Goal: Transaction & Acquisition: Download file/media

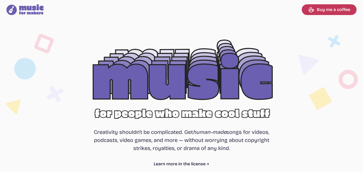
select select "most popular"
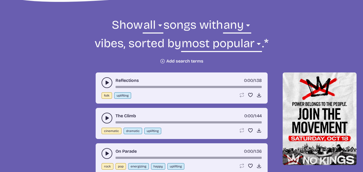
scroll to position [215, 0]
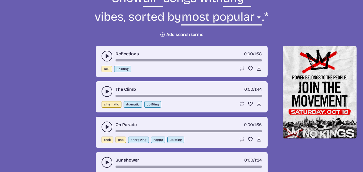
click at [106, 55] on icon "play-pause toggle" at bounding box center [106, 56] width 5 height 5
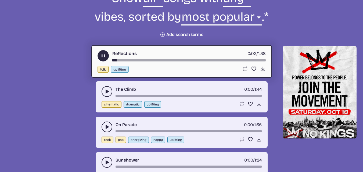
click at [101, 57] on icon "play-pause toggle" at bounding box center [103, 56] width 6 height 6
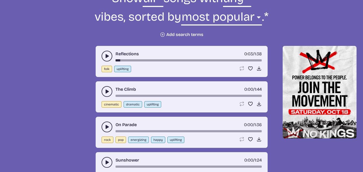
click at [161, 53] on div "Reflections 0:03 / 1:38" at bounding box center [182, 56] width 160 height 11
click at [259, 67] on icon "Download song" at bounding box center [259, 68] width 5 height 5
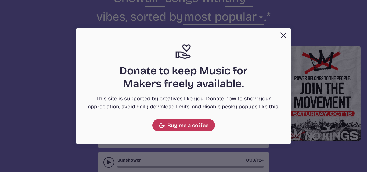
click at [279, 38] on button "Close" at bounding box center [283, 35] width 11 height 11
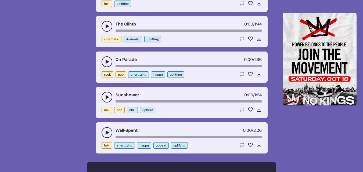
scroll to position [314, 0]
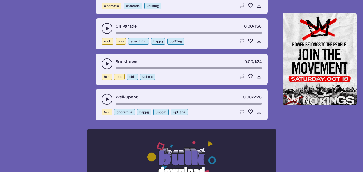
drag, startPoint x: 179, startPoint y: 63, endPoint x: 146, endPoint y: 67, distance: 33.6
click at [146, 67] on div "Sunshower 0:00 / 1:24" at bounding box center [182, 64] width 160 height 11
drag, startPoint x: 183, startPoint y: 62, endPoint x: 187, endPoint y: 60, distance: 4.0
click at [187, 60] on div "Sunshower 0:00 / 1:24" at bounding box center [182, 64] width 160 height 11
click at [257, 77] on icon "Download song" at bounding box center [259, 76] width 5 height 5
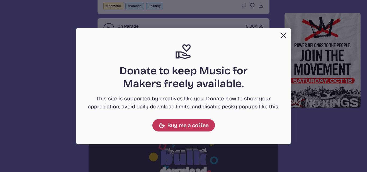
click at [283, 35] on button "Close" at bounding box center [283, 35] width 11 height 11
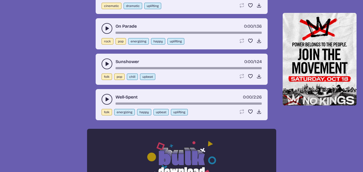
click at [107, 62] on icon "play-pause toggle" at bounding box center [106, 63] width 5 height 5
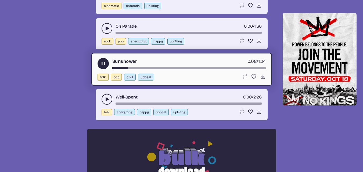
click at [104, 26] on button "play-pause toggle" at bounding box center [107, 28] width 11 height 11
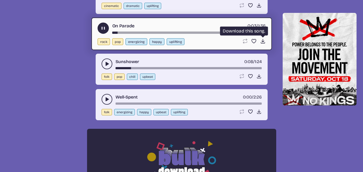
click at [262, 40] on icon "Download song" at bounding box center [263, 41] width 6 height 6
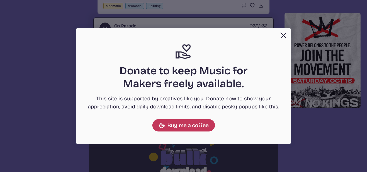
click at [282, 34] on button "Close" at bounding box center [283, 35] width 11 height 11
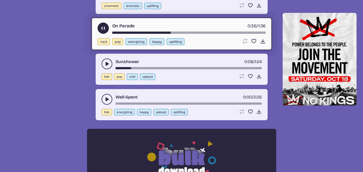
click at [101, 25] on button "play-pause toggle" at bounding box center [103, 28] width 11 height 11
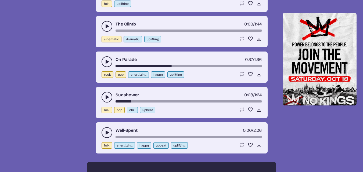
scroll to position [279, 0]
